Goal: Information Seeking & Learning: Understand process/instructions

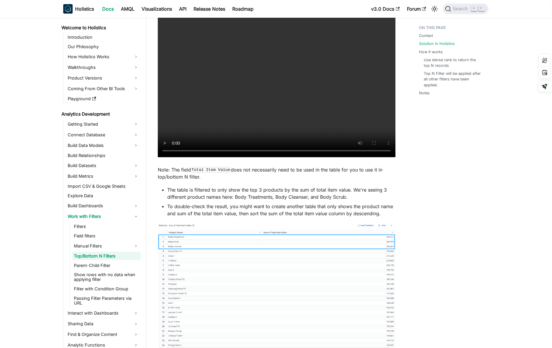
scroll to position [84, 0]
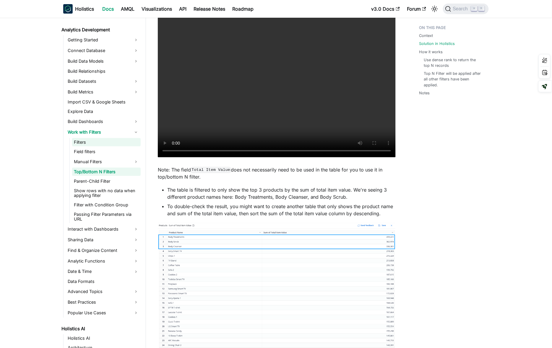
click at [105, 141] on link "Filters" at bounding box center [106, 142] width 69 height 8
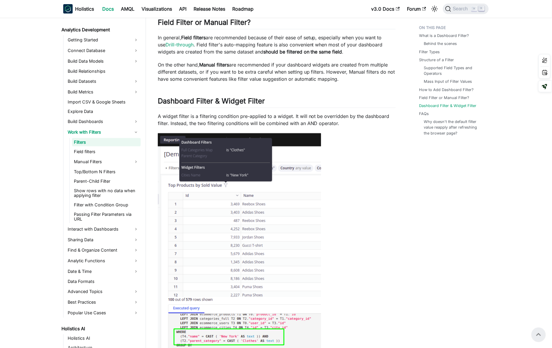
scroll to position [84, 0]
click at [111, 193] on link "Show rows with no data when applying filter" at bounding box center [106, 192] width 69 height 13
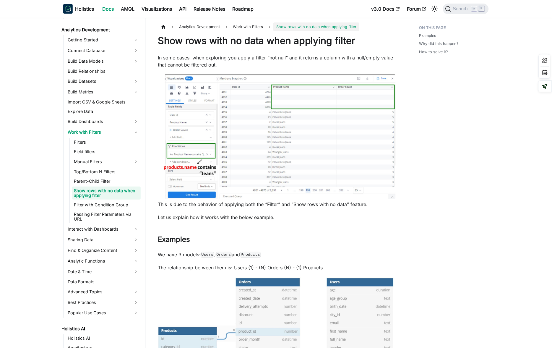
scroll to position [84, 0]
click at [114, 142] on link "Filters" at bounding box center [106, 142] width 69 height 8
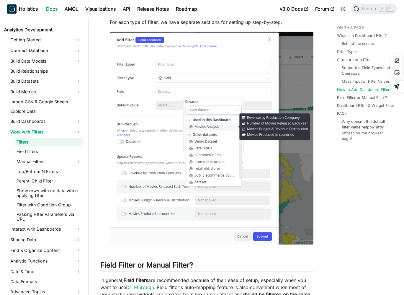
scroll to position [84, 0]
click at [63, 165] on link "Manual Filters" at bounding box center [49, 161] width 69 height 9
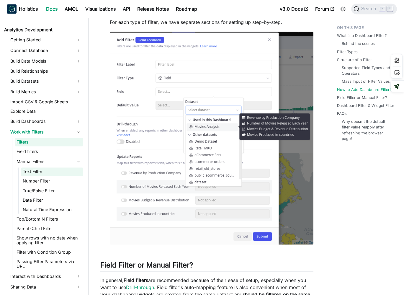
click at [65, 174] on link "Text Filter" at bounding box center [52, 171] width 62 height 8
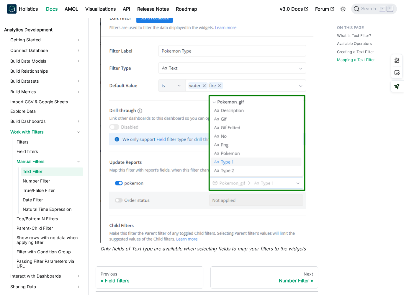
scroll to position [616, 0]
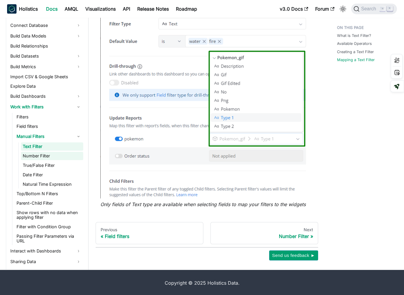
click at [58, 156] on link "Number Filter" at bounding box center [52, 156] width 62 height 8
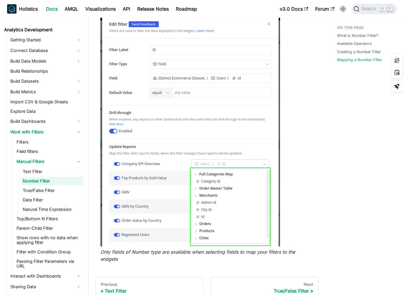
scroll to position [520, 0]
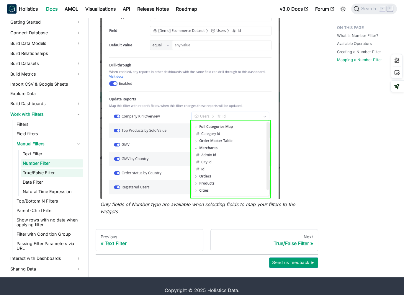
click at [59, 169] on link "True/False Filter" at bounding box center [52, 173] width 62 height 8
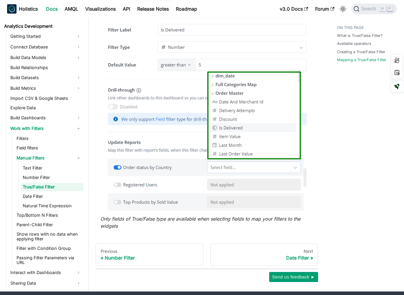
scroll to position [459, 0]
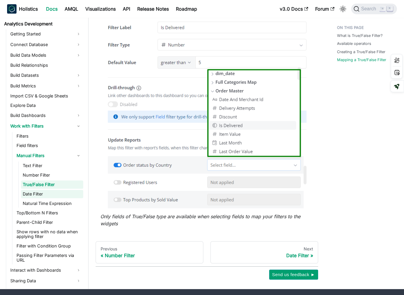
click at [69, 193] on link "Date Filter" at bounding box center [52, 194] width 62 height 8
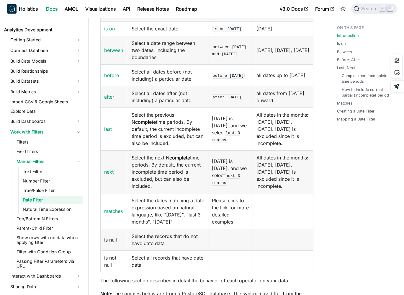
scroll to position [201, 0]
click at [61, 139] on link "Filters" at bounding box center [49, 142] width 69 height 8
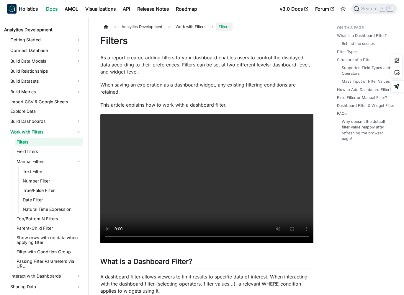
click at [203, 59] on p "As a report creator, adding filters to your dashboard enables users to control …" at bounding box center [206, 64] width 213 height 21
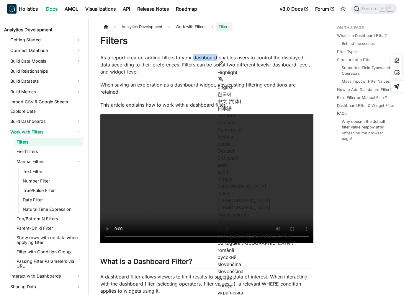
click at [203, 59] on p "As a report creator, adding filters to your dashboard enables users to control …" at bounding box center [206, 64] width 213 height 21
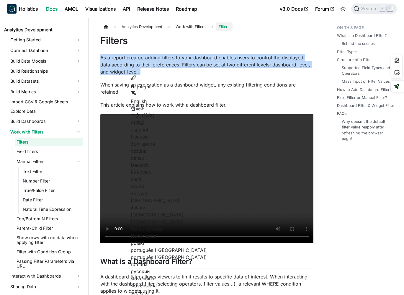
copy div "As a report creator, adding filters to your dashboard enables users to control …"
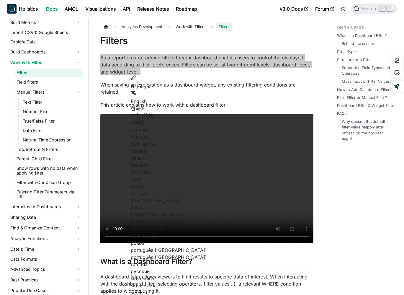
scroll to position [155, 0]
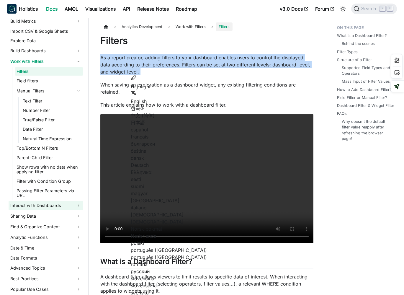
click at [62, 201] on link "Interact with Dashboards" at bounding box center [46, 205] width 75 height 9
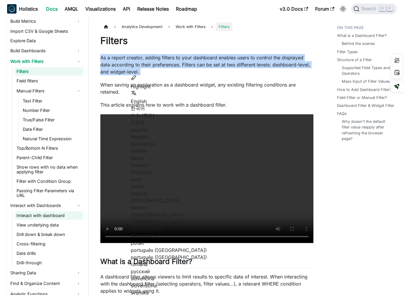
click at [39, 211] on link "Interact with dashboard" at bounding box center [49, 215] width 69 height 8
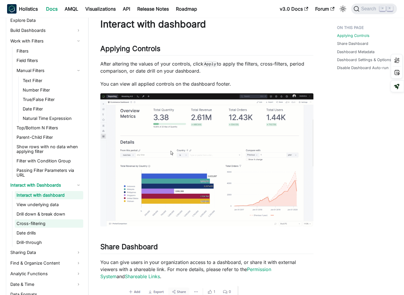
scroll to position [177, 0]
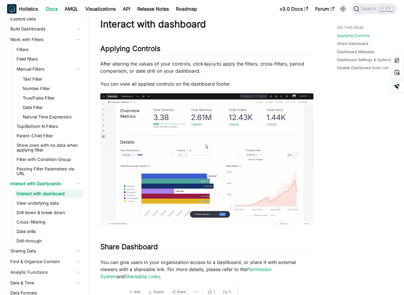
click at [48, 237] on link "Drill-through" at bounding box center [49, 241] width 69 height 8
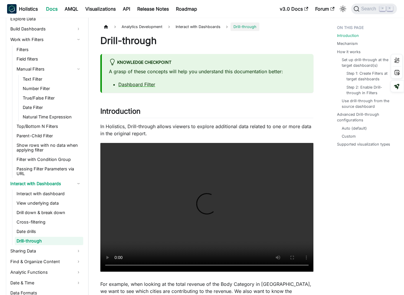
scroll to position [177, 0]
click at [51, 227] on link "Date drills" at bounding box center [49, 231] width 69 height 8
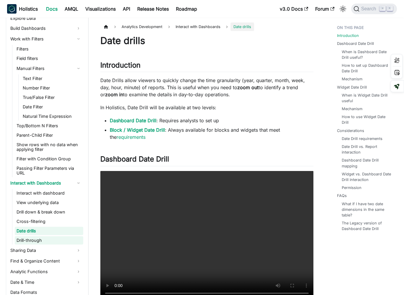
click at [48, 236] on link "Drill-through" at bounding box center [49, 240] width 69 height 8
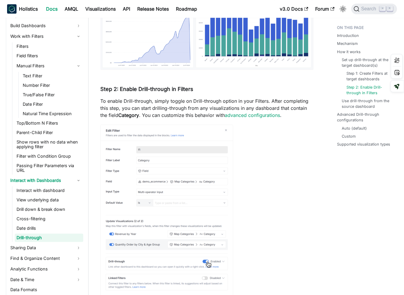
scroll to position [1044, 0]
click at [49, 225] on link "Date drills" at bounding box center [49, 228] width 69 height 8
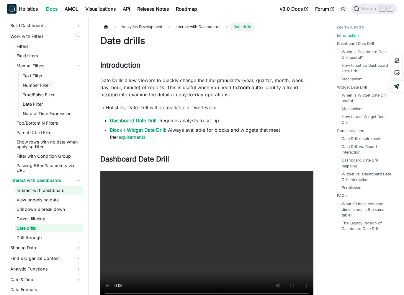
click at [64, 186] on link "Interact with dashboard" at bounding box center [49, 190] width 69 height 8
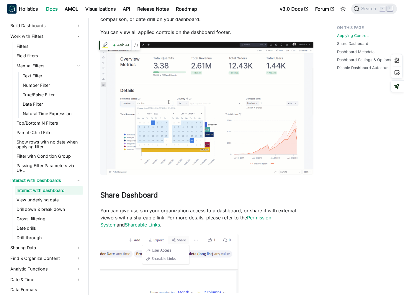
scroll to position [70, 0]
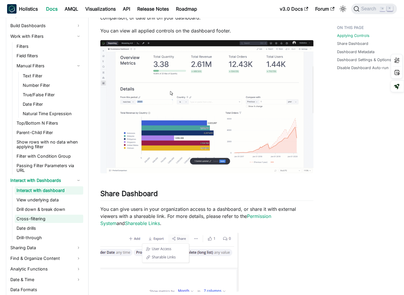
click at [54, 215] on link "Cross-filtering" at bounding box center [49, 219] width 69 height 8
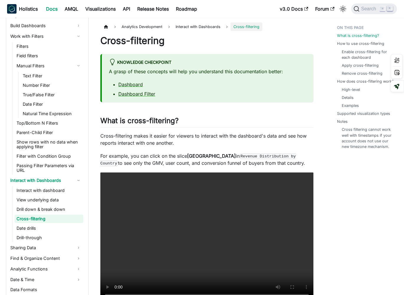
click at [210, 146] on p "Cross-filtering makes it easier for viewers to interact with the dashboard's da…" at bounding box center [206, 139] width 213 height 14
